Goal: Transaction & Acquisition: Purchase product/service

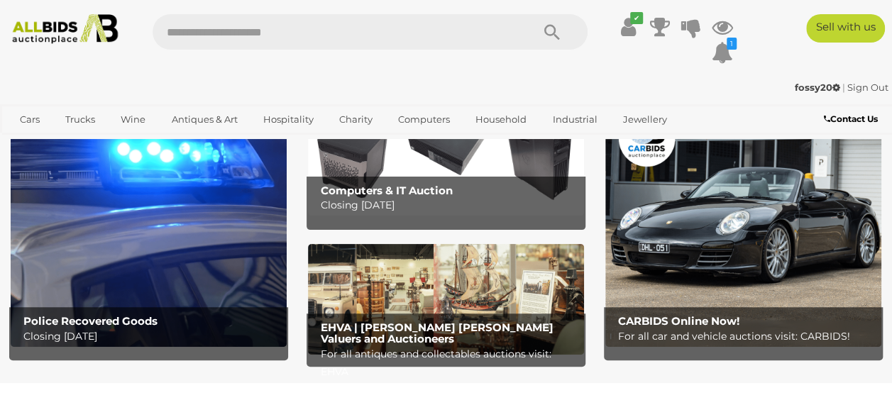
scroll to position [71, 0]
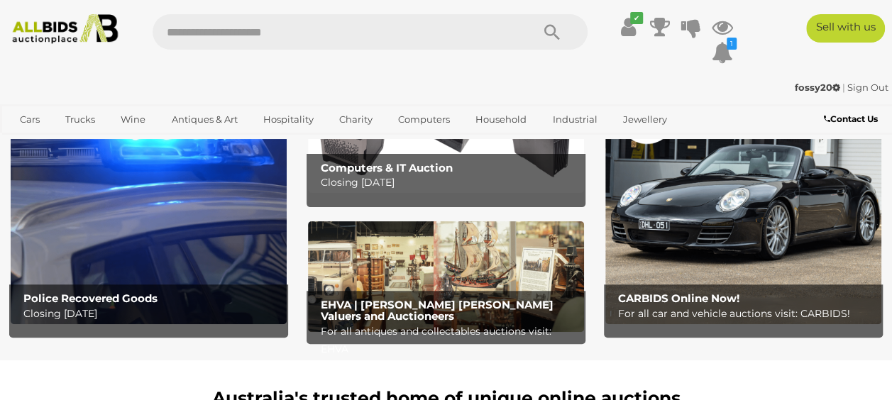
click at [128, 207] on img at bounding box center [149, 203] width 276 height 242
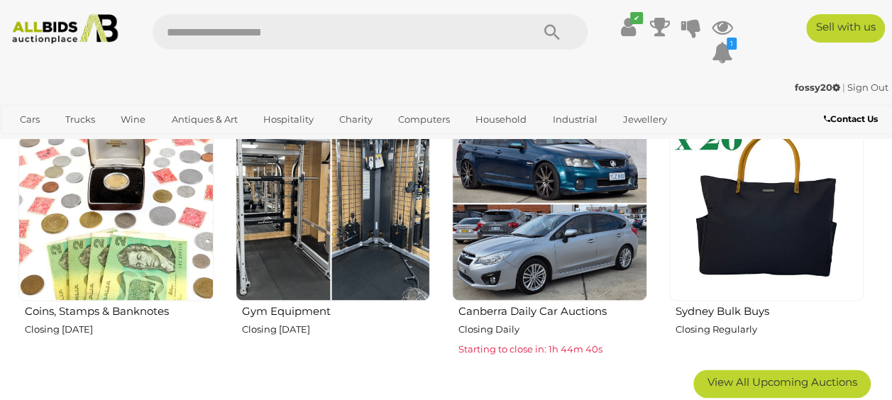
scroll to position [781, 0]
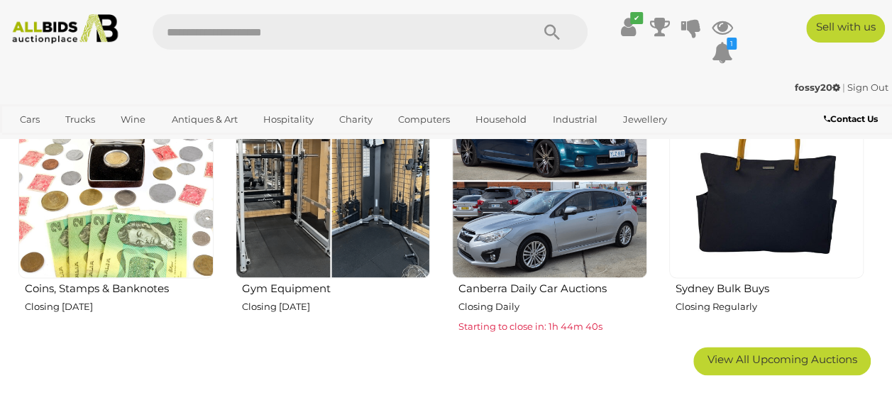
click at [380, 226] on img at bounding box center [333, 181] width 195 height 195
click at [820, 358] on span "View All Upcoming Auctions" at bounding box center [783, 359] width 150 height 13
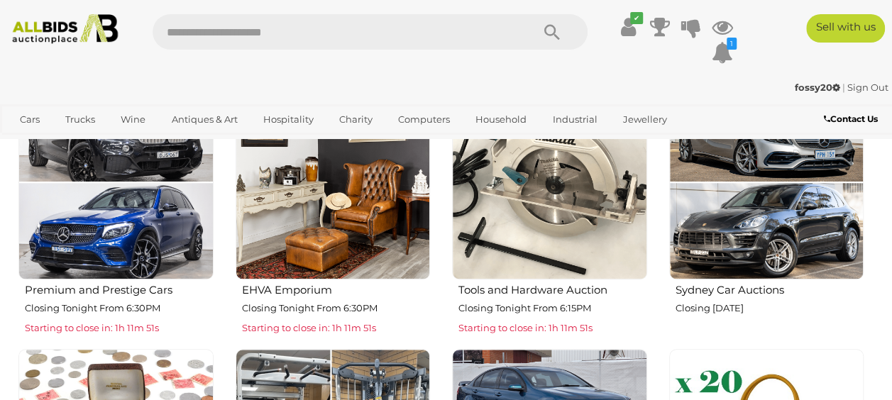
scroll to position [497, 0]
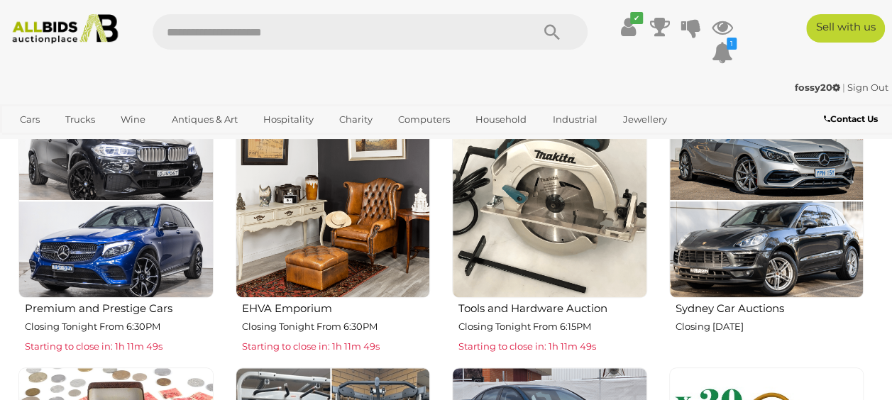
click at [29, 114] on link "Cars" at bounding box center [30, 119] width 38 height 23
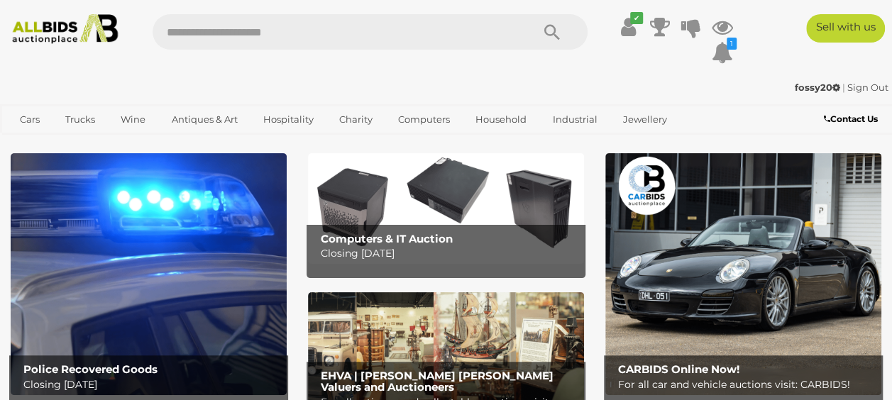
click at [0, 0] on ul "Closing on Weekdays View All Cars Auctions Unique & Classic Cars" at bounding box center [0, 0] width 0 height 0
click at [0, 0] on link "View All Cars Auctions" at bounding box center [0, 0] width 0 height 0
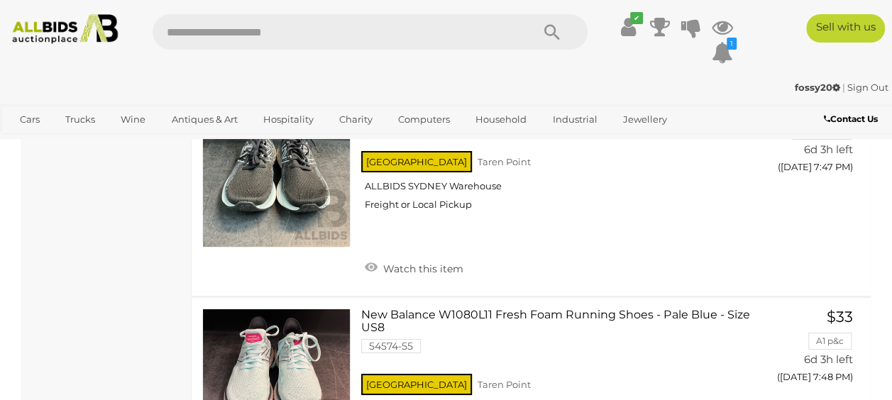
scroll to position [10504, 0]
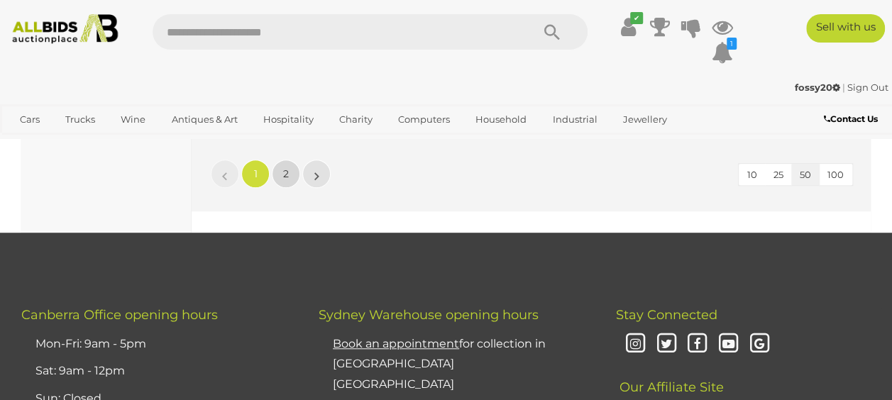
click at [280, 188] on link "2" at bounding box center [286, 174] width 28 height 28
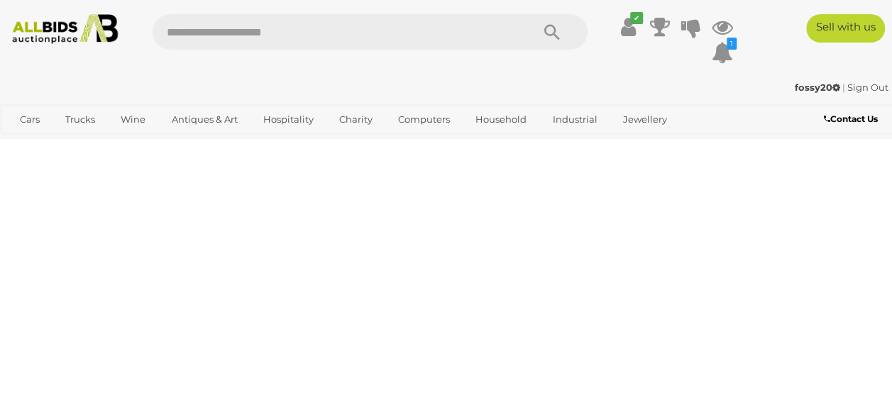
scroll to position [237, 0]
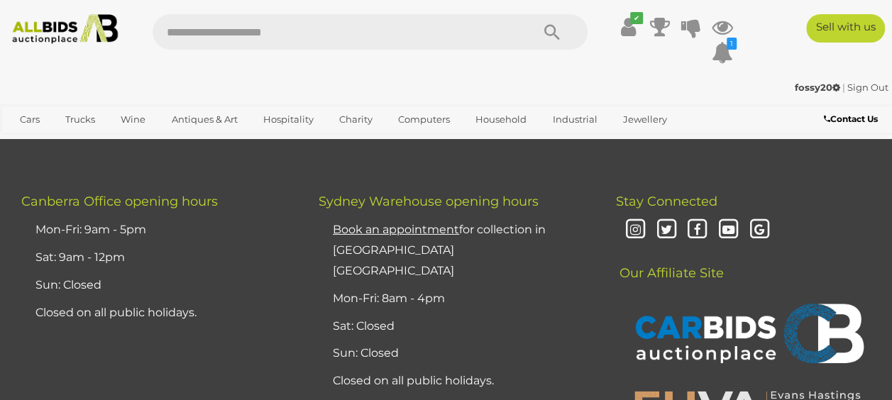
scroll to position [10315, 0]
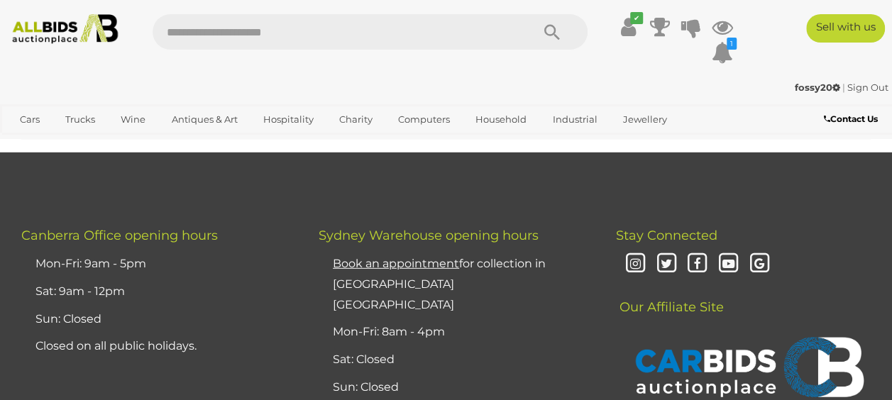
scroll to position [1987, 0]
